Goal: Task Accomplishment & Management: Use online tool/utility

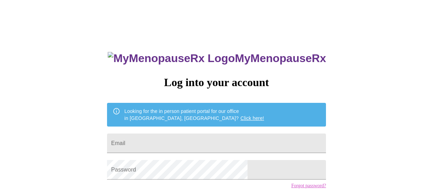
type input "[EMAIL_ADDRESS][DOMAIN_NAME]"
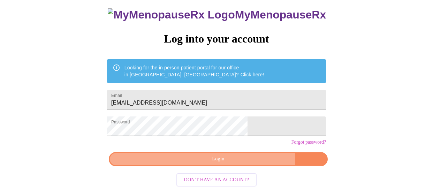
click at [241, 162] on span "Login" at bounding box center [218, 159] width 203 height 9
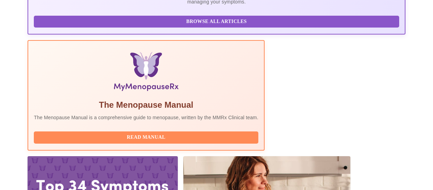
scroll to position [201, 0]
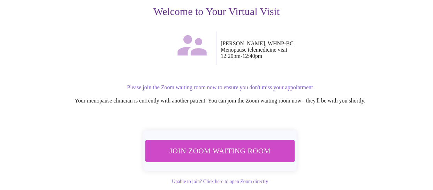
scroll to position [109, 0]
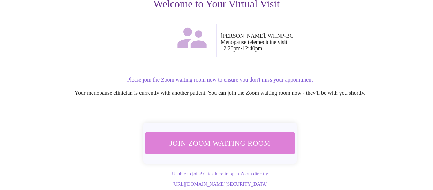
click at [240, 137] on span "Join Zoom Waiting Room" at bounding box center [220, 143] width 133 height 13
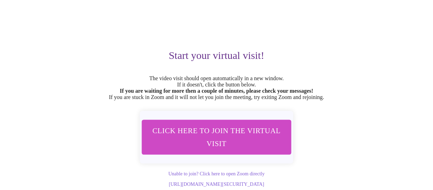
scroll to position [66, 0]
